Goal: Information Seeking & Learning: Learn about a topic

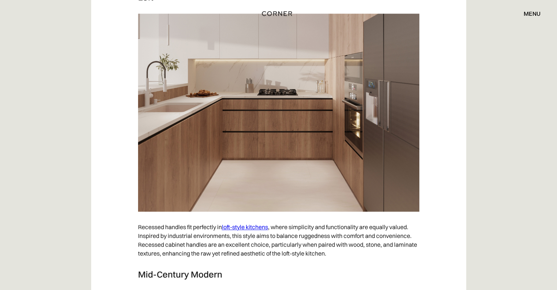
scroll to position [3660, 0]
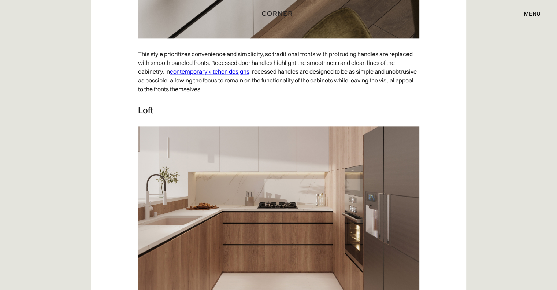
click at [203, 75] on link "contemporary kitchen designs" at bounding box center [209, 71] width 79 height 7
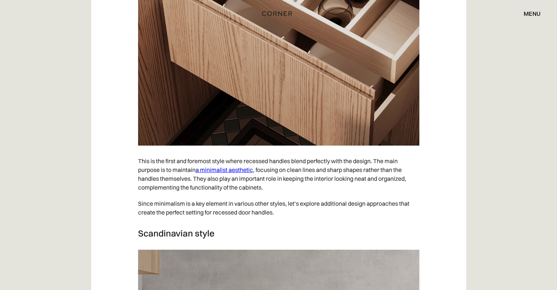
scroll to position [2965, 0]
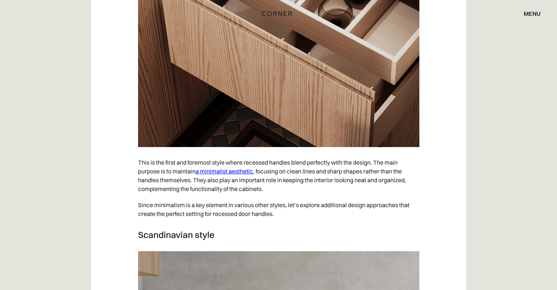
click at [240, 175] on link "a minimalist aesthetic" at bounding box center [223, 170] width 57 height 7
click at [278, 116] on img at bounding box center [278, 48] width 281 height 198
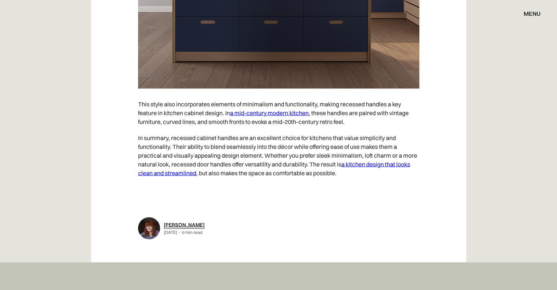
scroll to position [4356, 0]
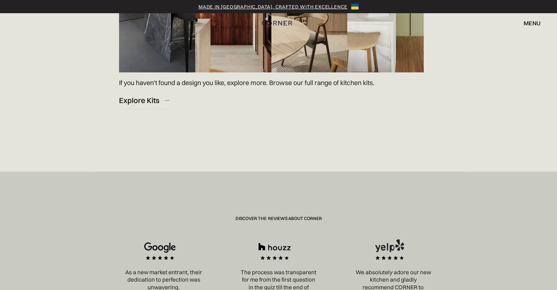
scroll to position [988, 0]
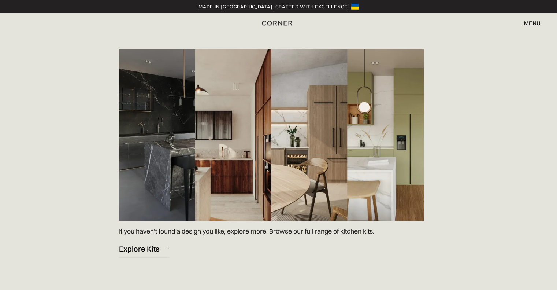
scroll to position [732, 0]
